Goal: Task Accomplishment & Management: Manage account settings

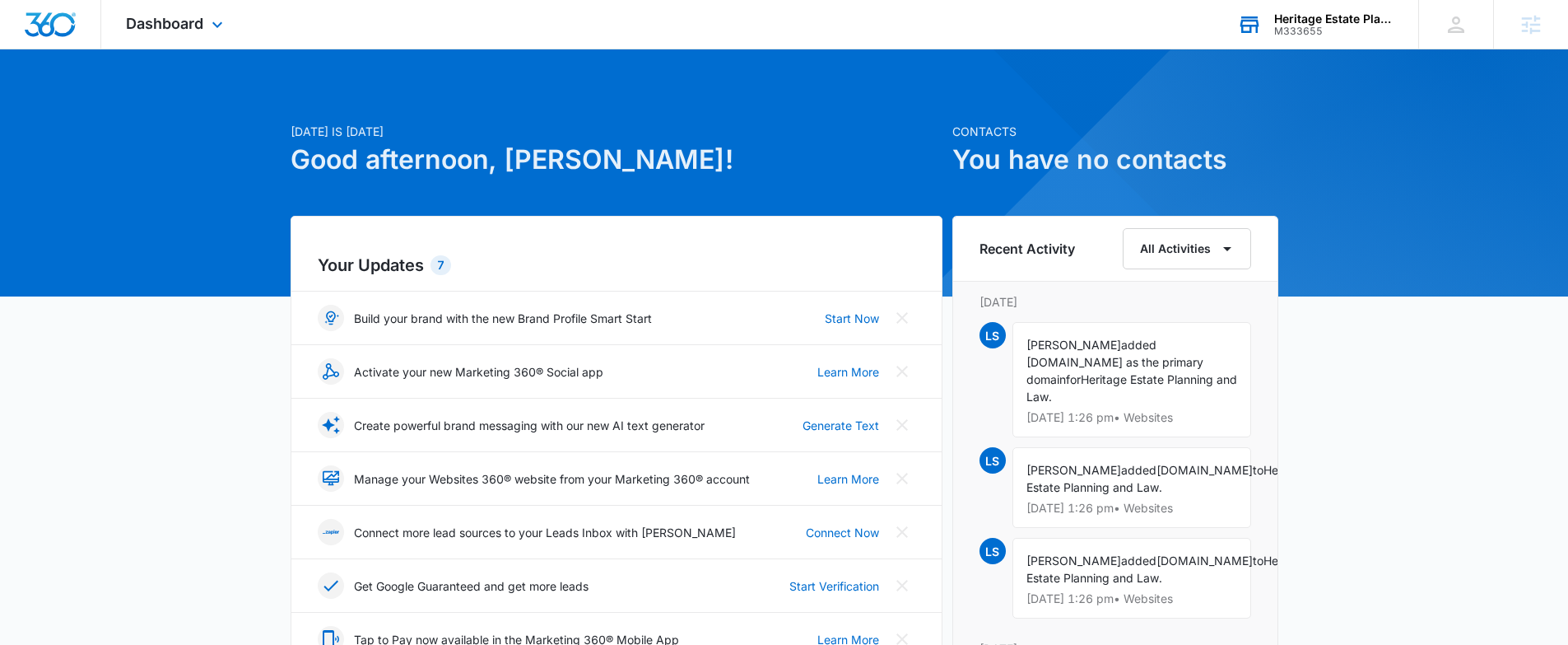
click at [1302, 27] on div "M333655" at bounding box center [1334, 31] width 120 height 11
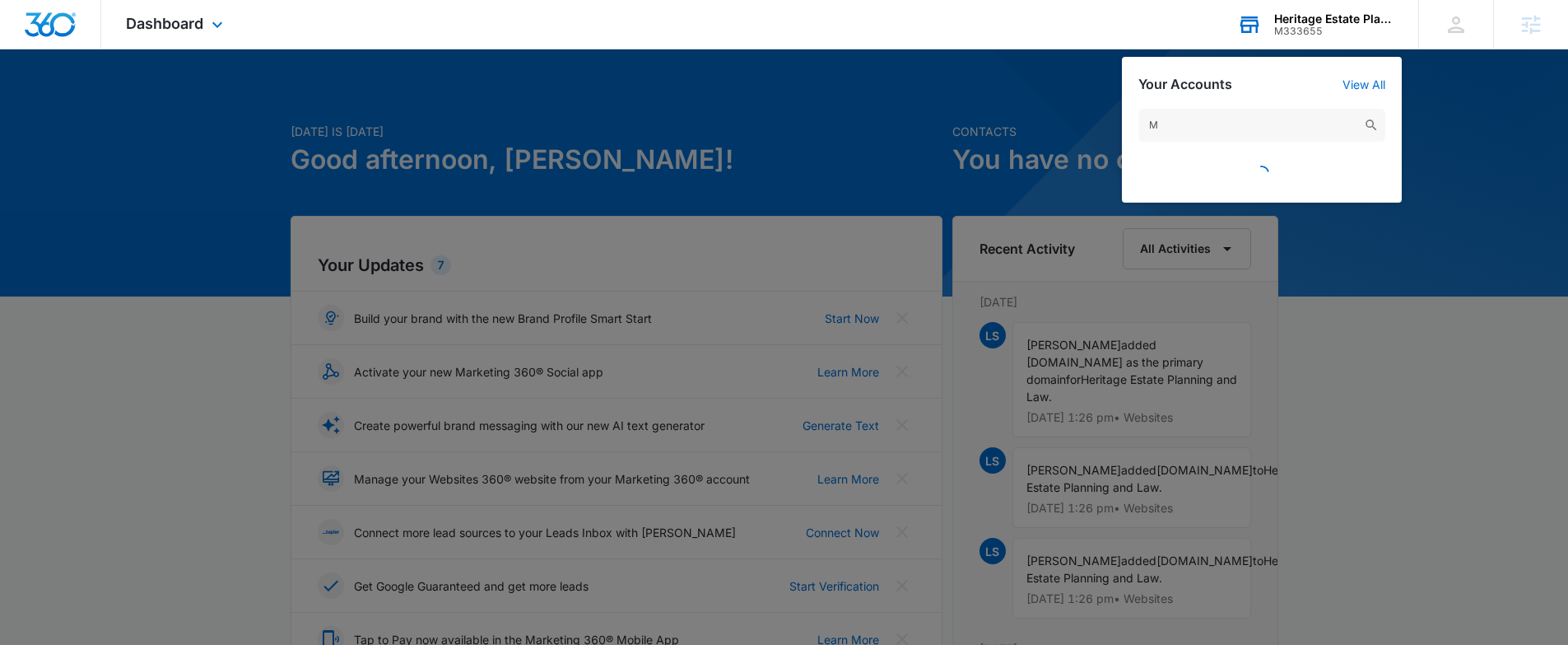
click at [1175, 121] on input "M" at bounding box center [1262, 125] width 247 height 33
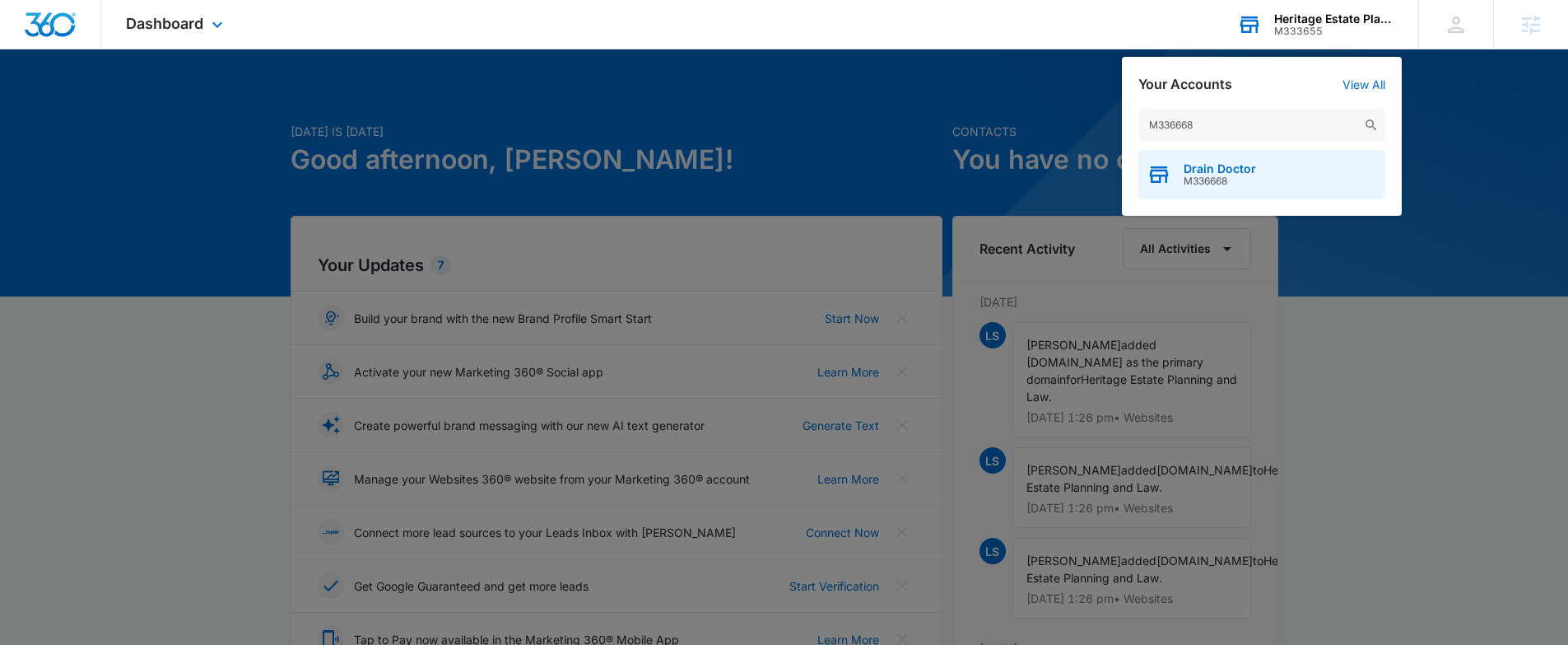
type input "M336668"
click at [1211, 176] on span "M336668" at bounding box center [1220, 181] width 72 height 11
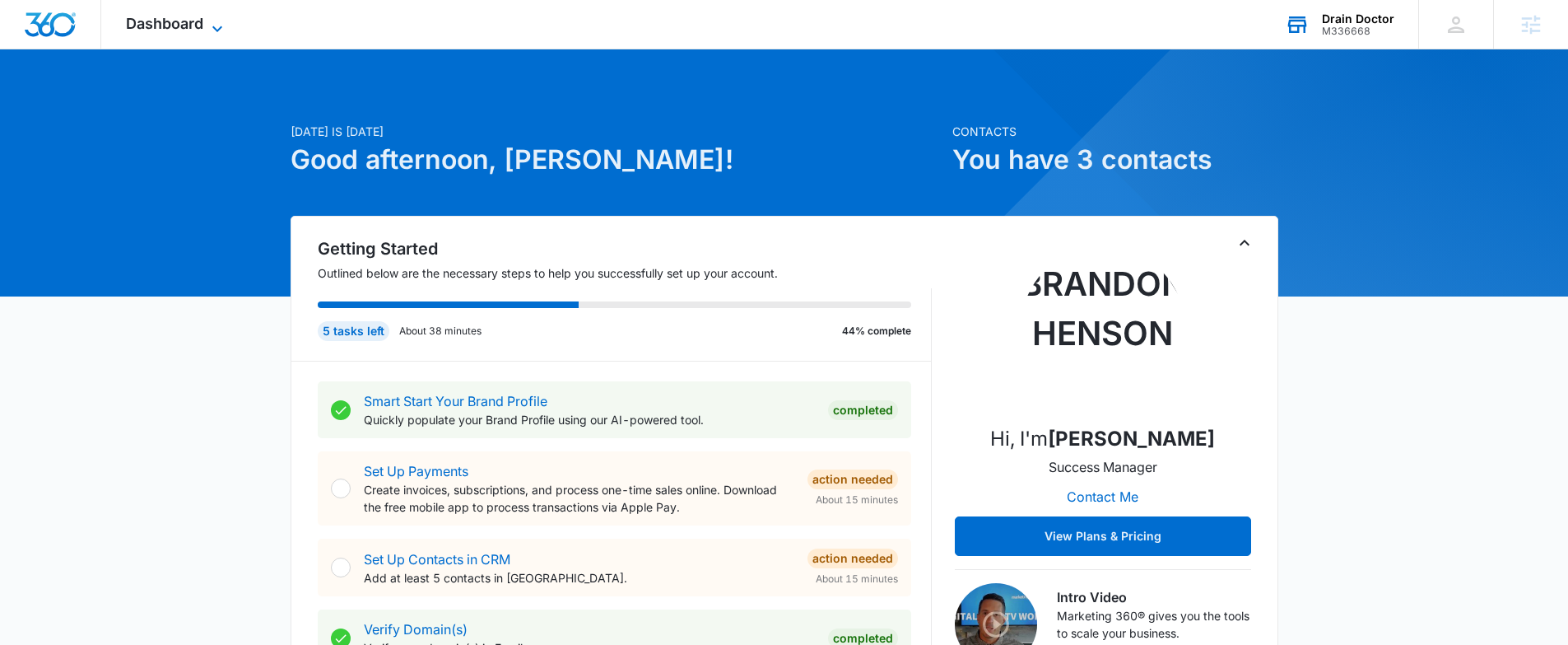
click at [145, 13] on div "Dashboard Apps Reputation Websites Forms CRM Email Social Shop Payments POS Con…" at bounding box center [176, 24] width 151 height 48
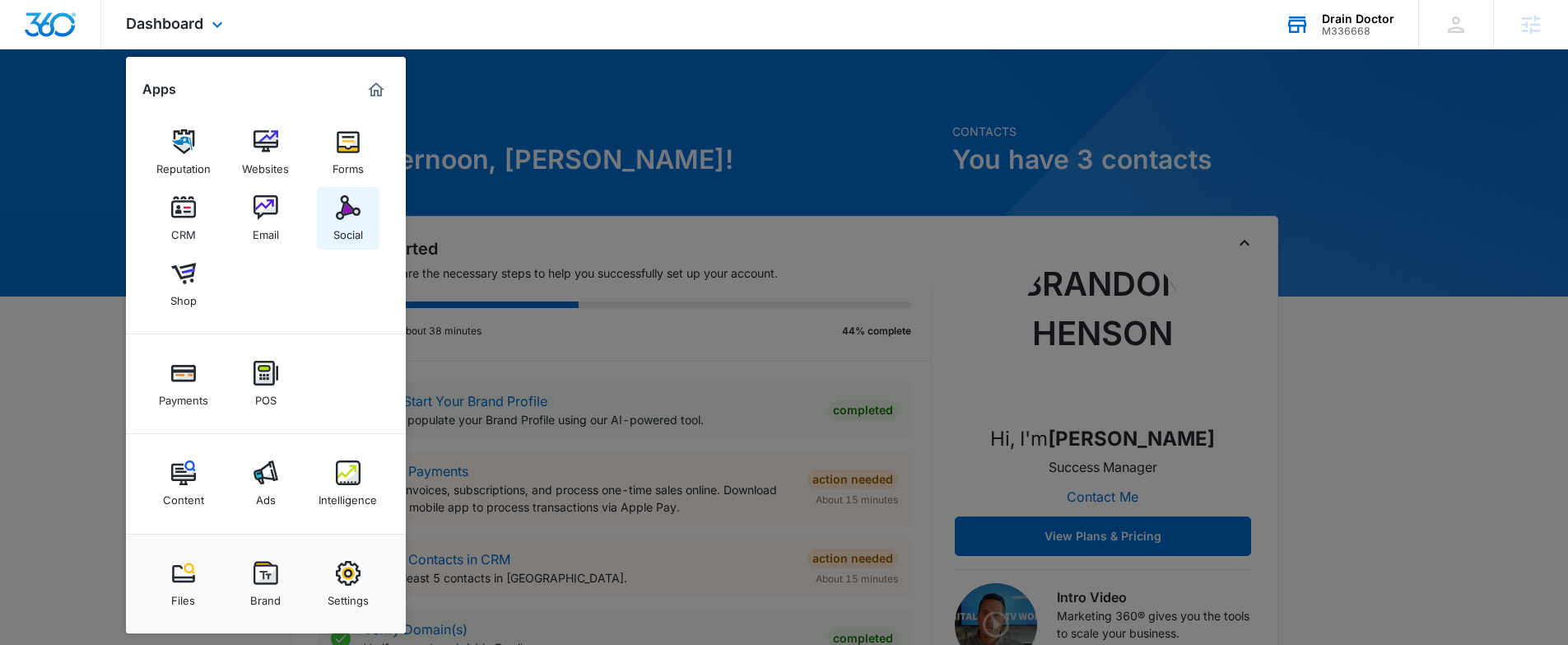
click at [336, 218] on img at bounding box center [348, 208] width 25 height 25
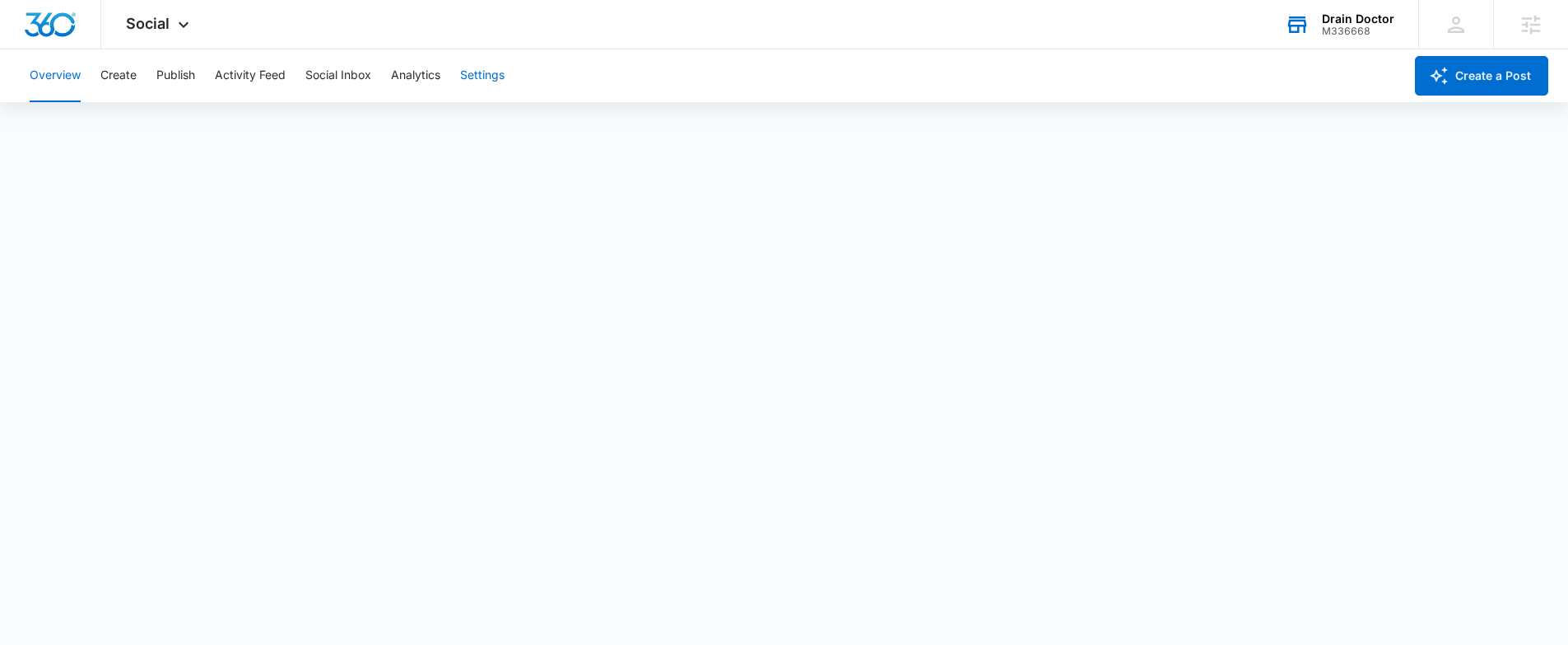
click at [485, 79] on button "Settings" at bounding box center [482, 76] width 45 height 53
